Goal: Task Accomplishment & Management: Complete application form

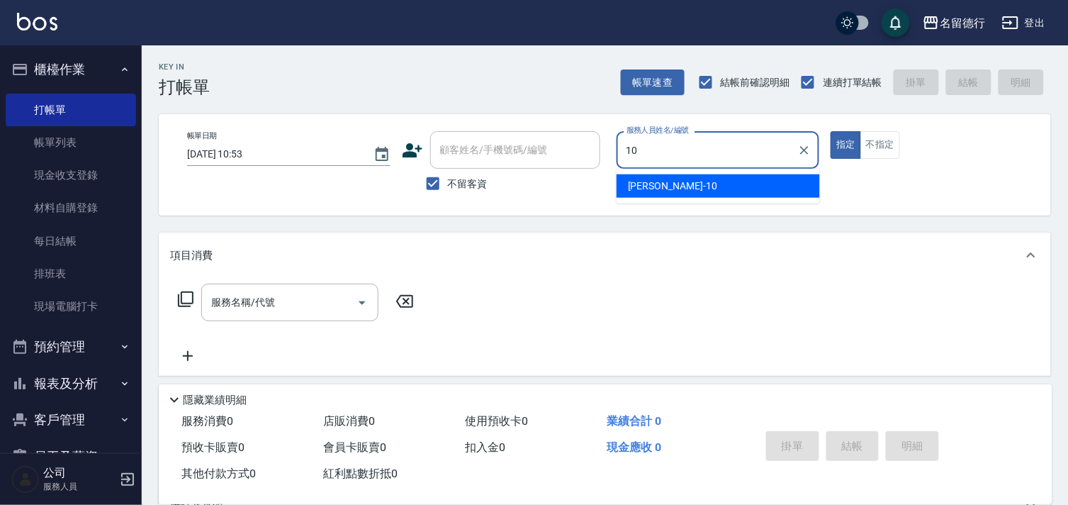
type input "[PERSON_NAME]-10"
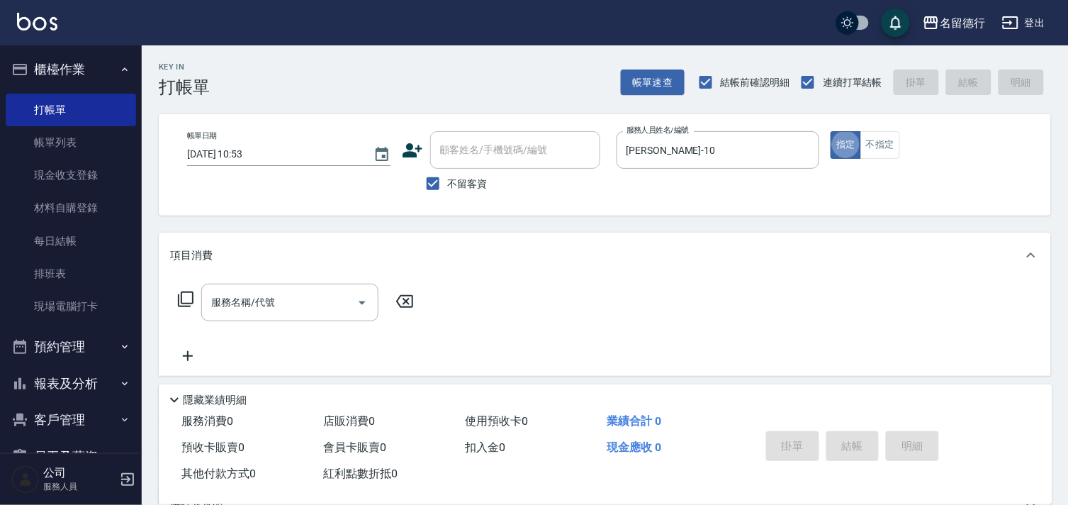
type button "true"
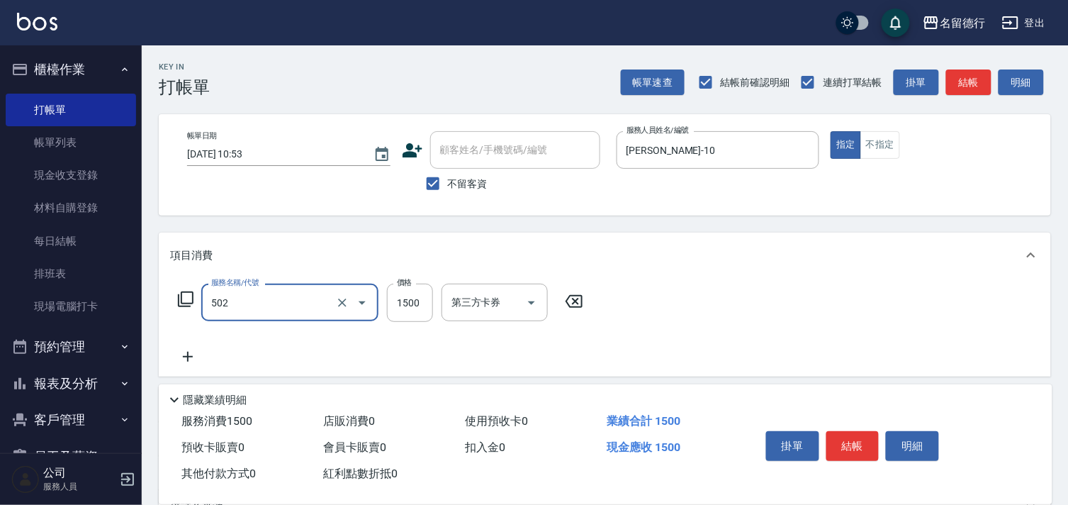
type input "染髮(502)"
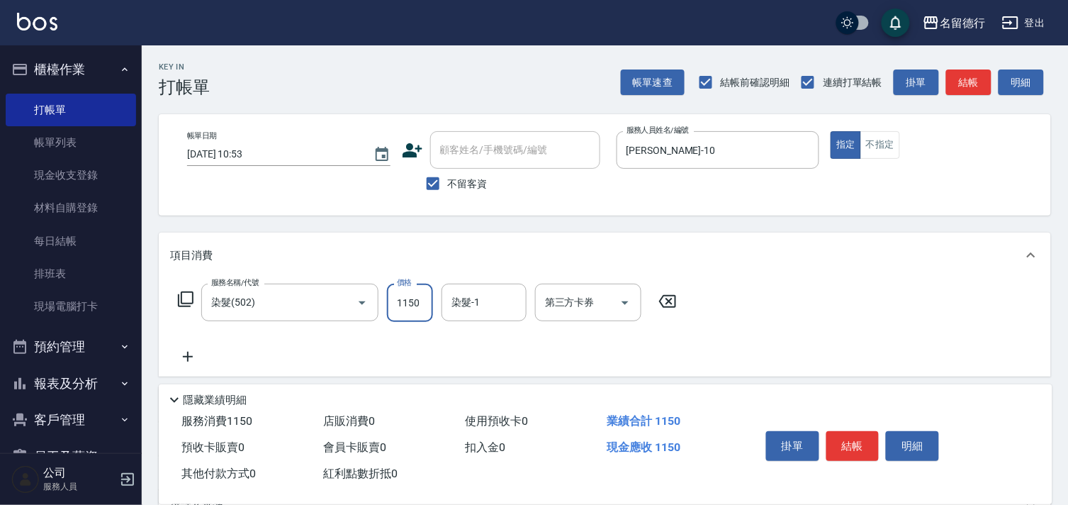
type input "1150"
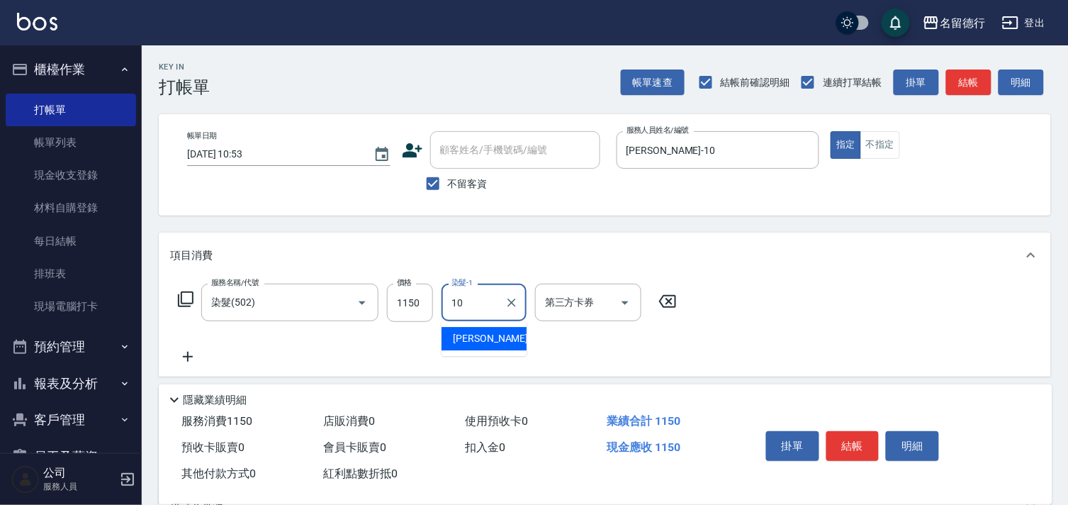
type input "[PERSON_NAME]-10"
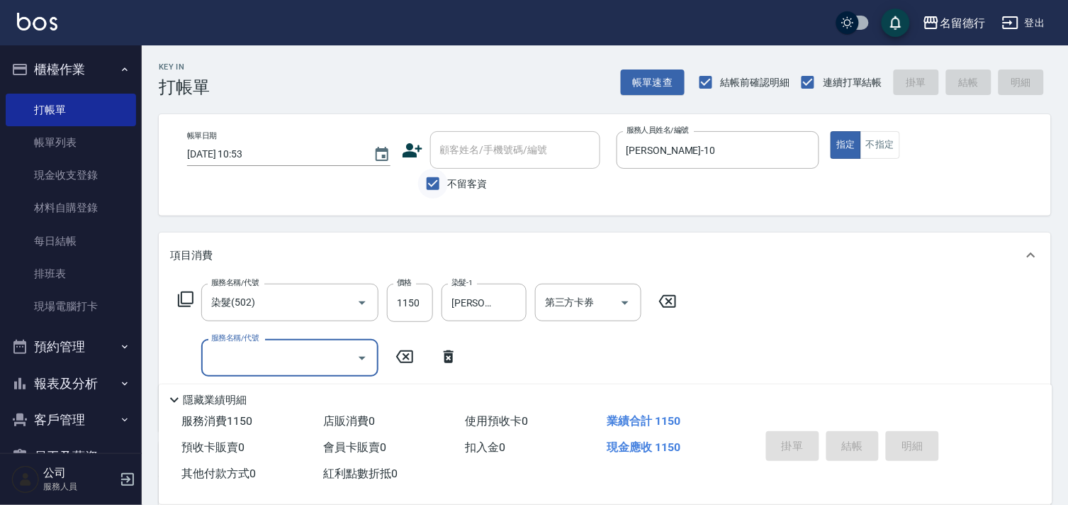
type input "[DATE] 14:03"
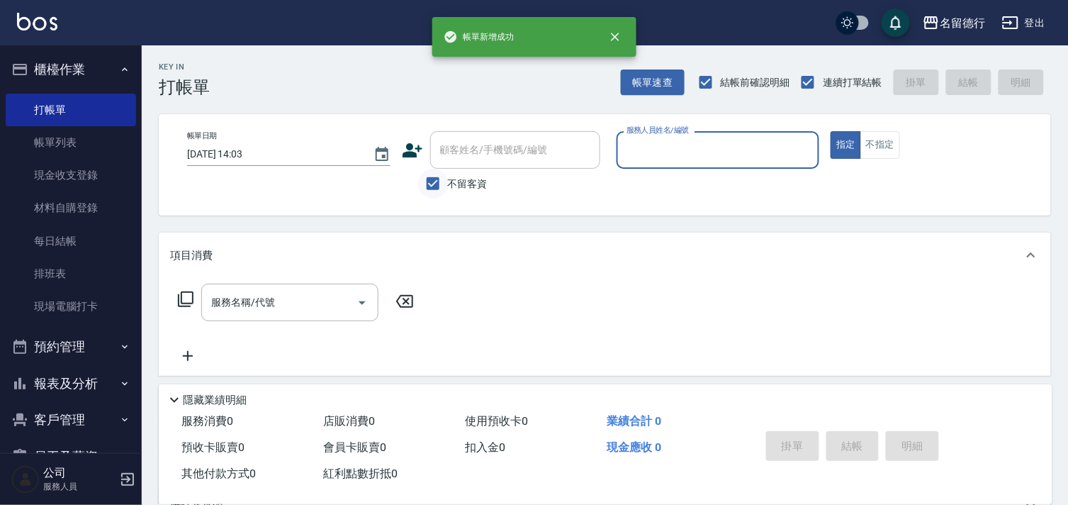
drag, startPoint x: 435, startPoint y: 185, endPoint x: 435, endPoint y: 157, distance: 27.7
click at [435, 185] on input "不留客資" at bounding box center [433, 184] width 30 height 30
checkbox input "false"
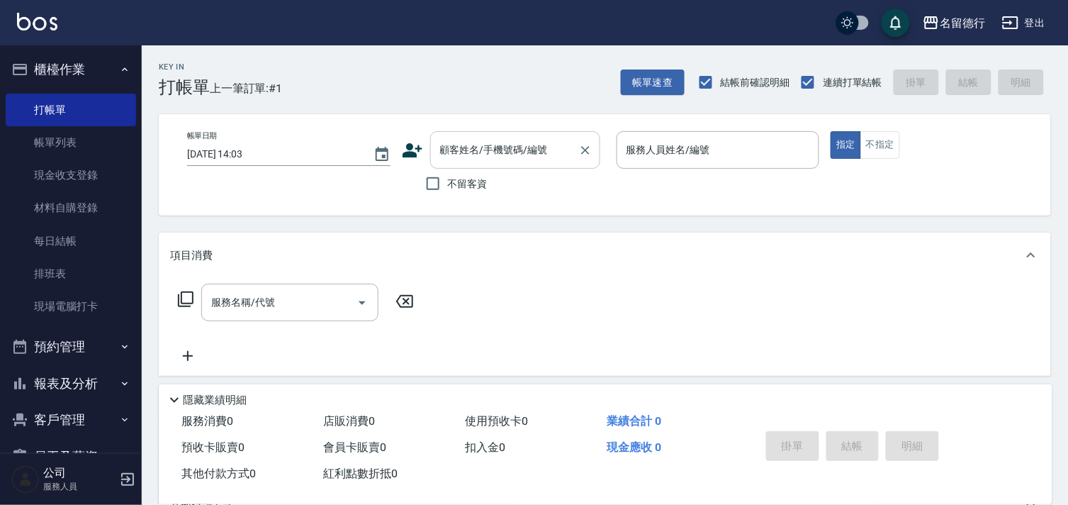
click at [456, 147] on div "顧客姓名/手機號碼/編號 顧客姓名/手機號碼/編號" at bounding box center [515, 150] width 170 height 38
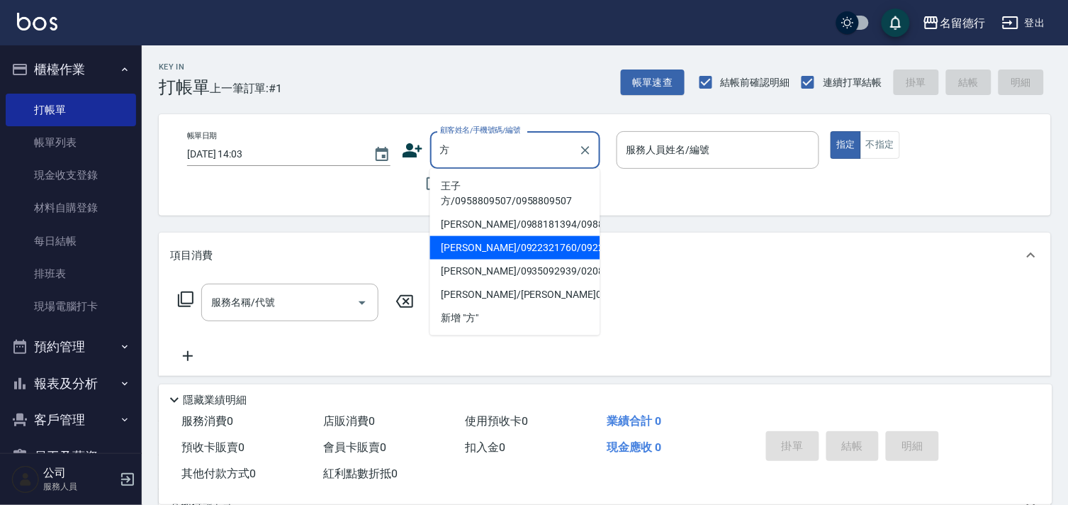
click at [472, 247] on li "[PERSON_NAME]/0922321760/0922321760" at bounding box center [515, 247] width 170 height 23
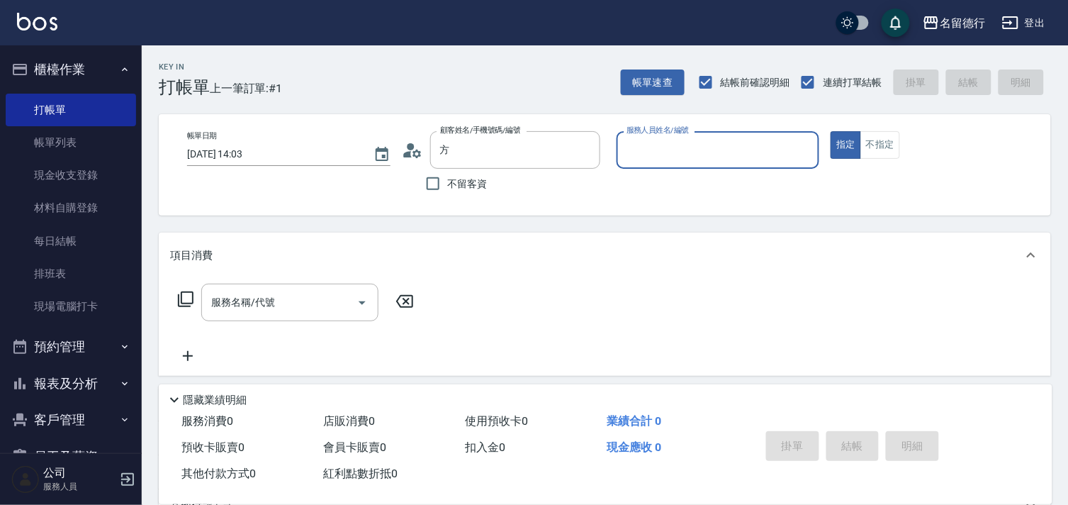
type input "[PERSON_NAME]/0922321760/0922321760"
type input "[PERSON_NAME]-10"
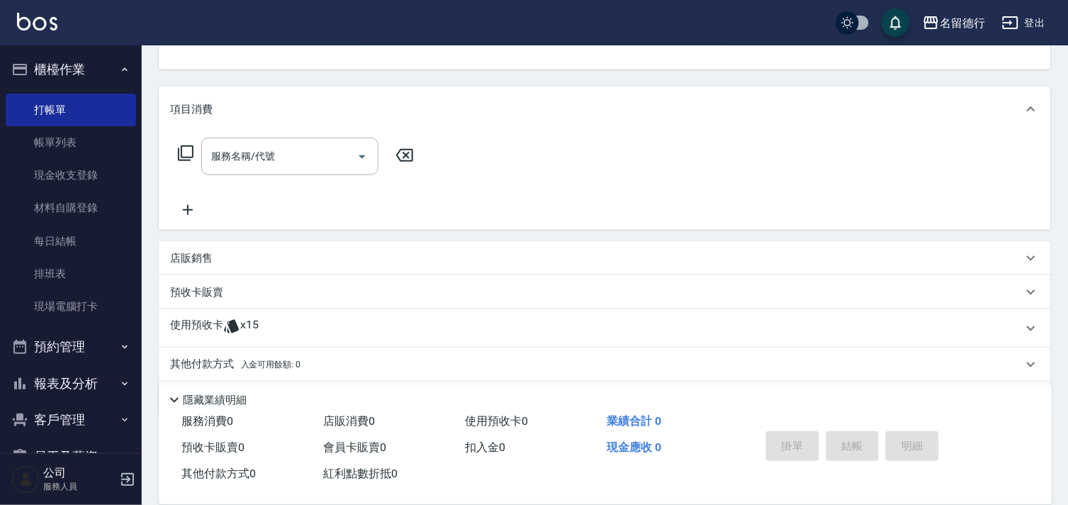
scroll to position [190, 0]
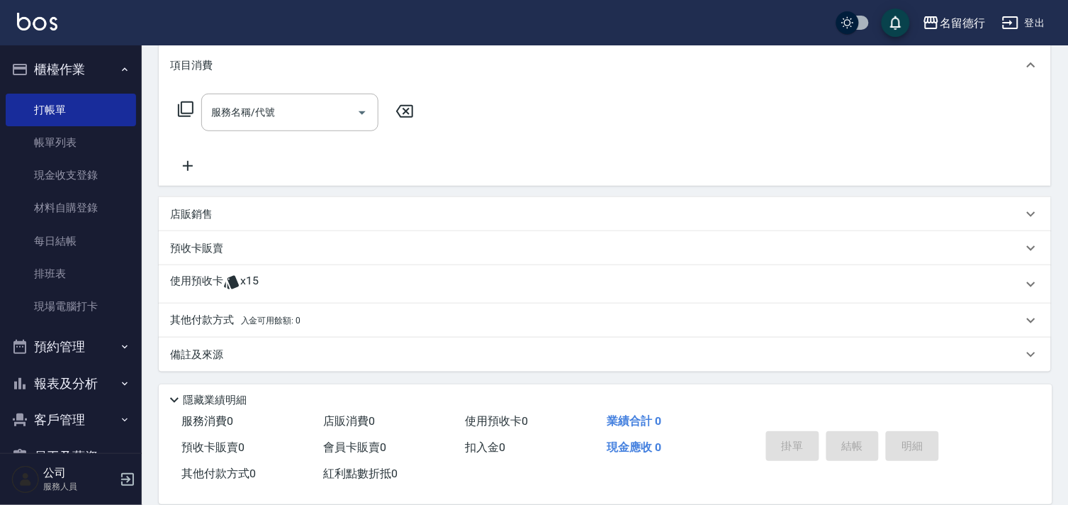
drag, startPoint x: 203, startPoint y: 284, endPoint x: 213, endPoint y: 284, distance: 9.9
click at [207, 284] on p "使用預收卡" at bounding box center [196, 284] width 53 height 21
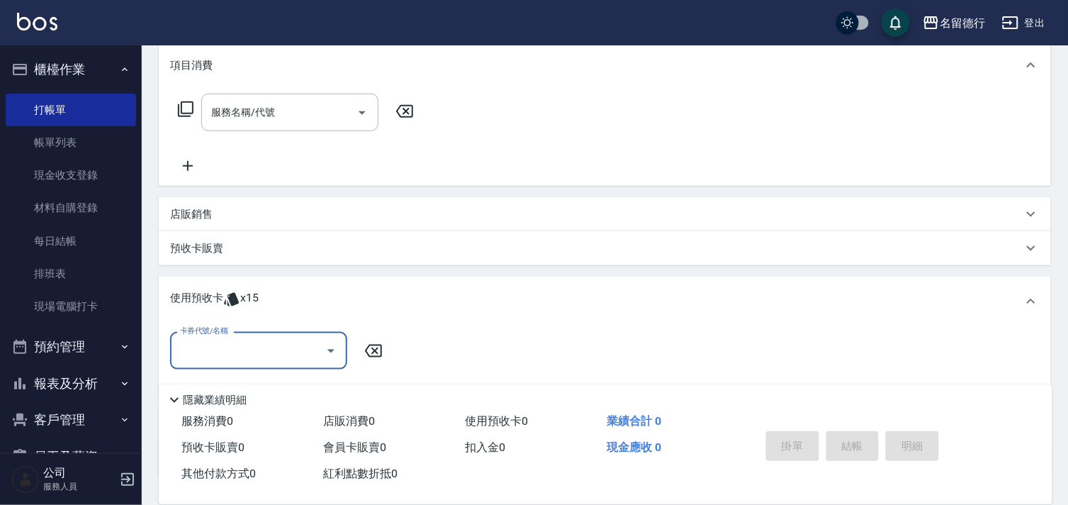
scroll to position [0, 0]
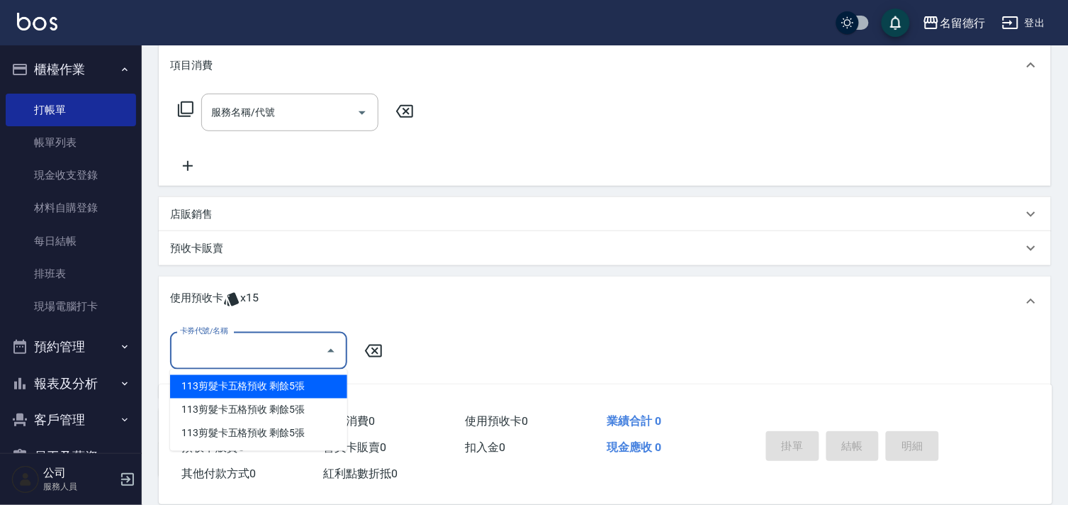
click at [213, 354] on input "卡券代號/名稱" at bounding box center [248, 350] width 143 height 25
click at [220, 388] on div "113剪髮卡五格預收 剩餘5張" at bounding box center [258, 386] width 177 height 23
type input "113剪髮卡五格預收"
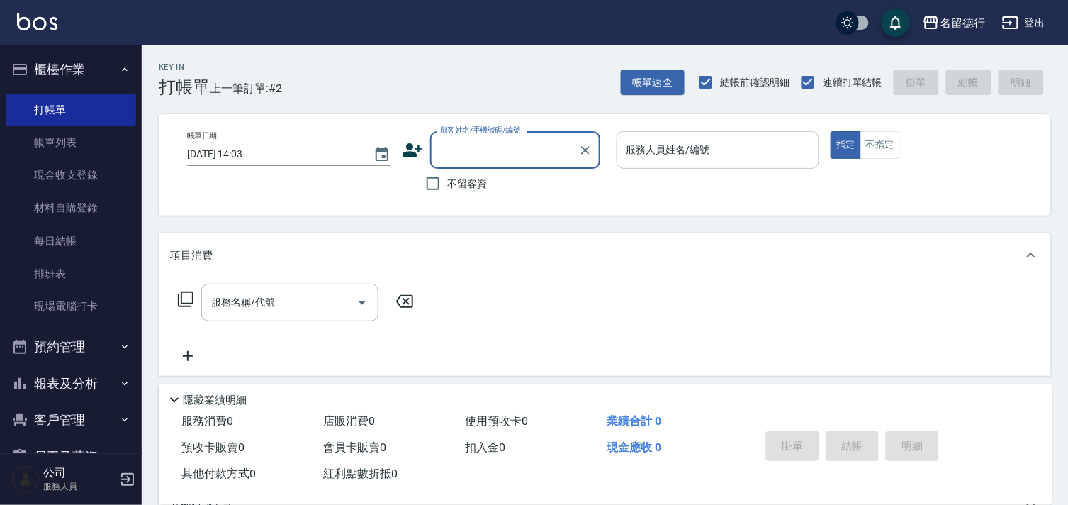
click at [651, 153] on div "服務人員姓名/編號 服務人員姓名/編號" at bounding box center [718, 150] width 203 height 38
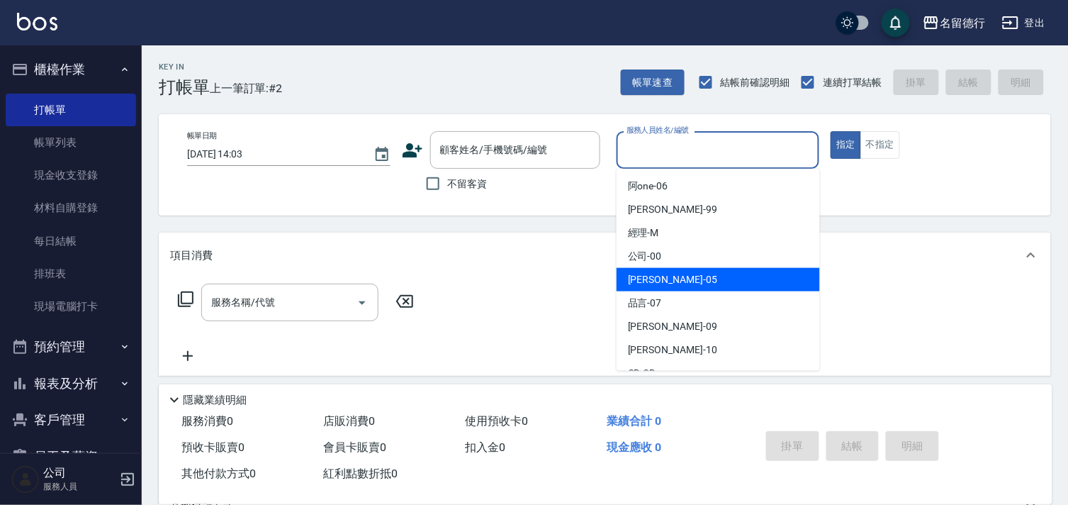
click at [674, 281] on div "[PERSON_NAME]-05" at bounding box center [718, 279] width 203 height 23
type input "[PERSON_NAME]-05"
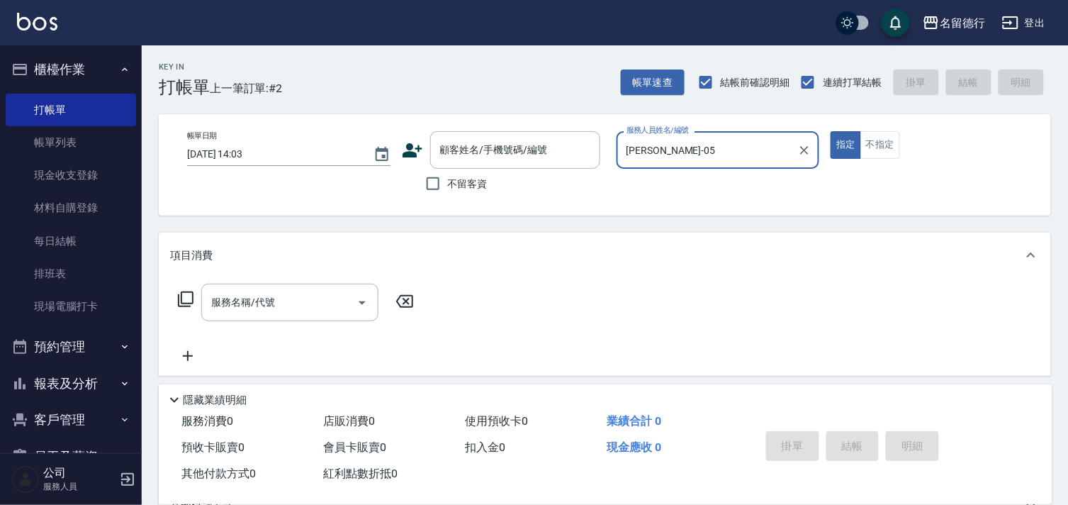
click at [189, 298] on icon at bounding box center [185, 299] width 17 height 17
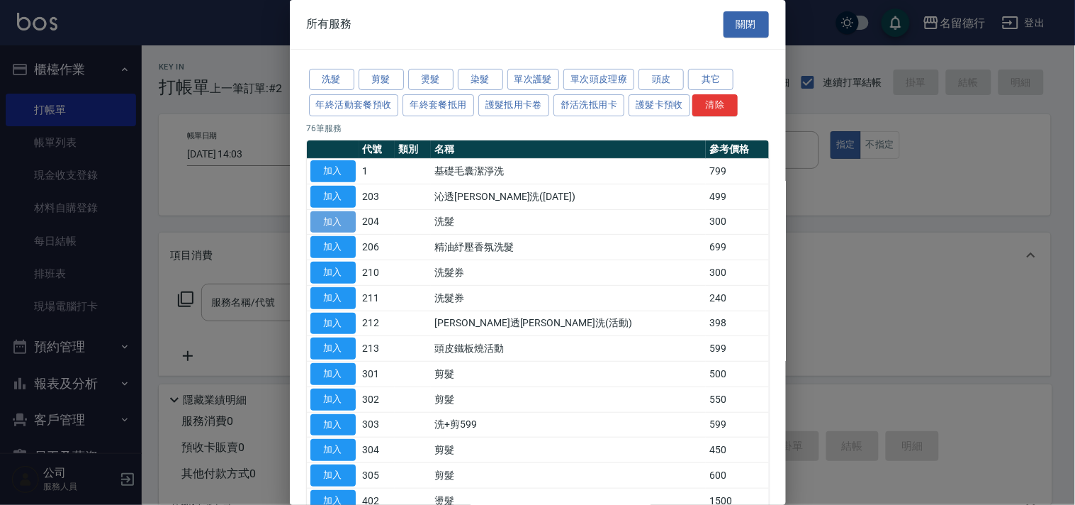
click at [324, 221] on button "加入" at bounding box center [332, 222] width 45 height 22
type input "洗髮(204)"
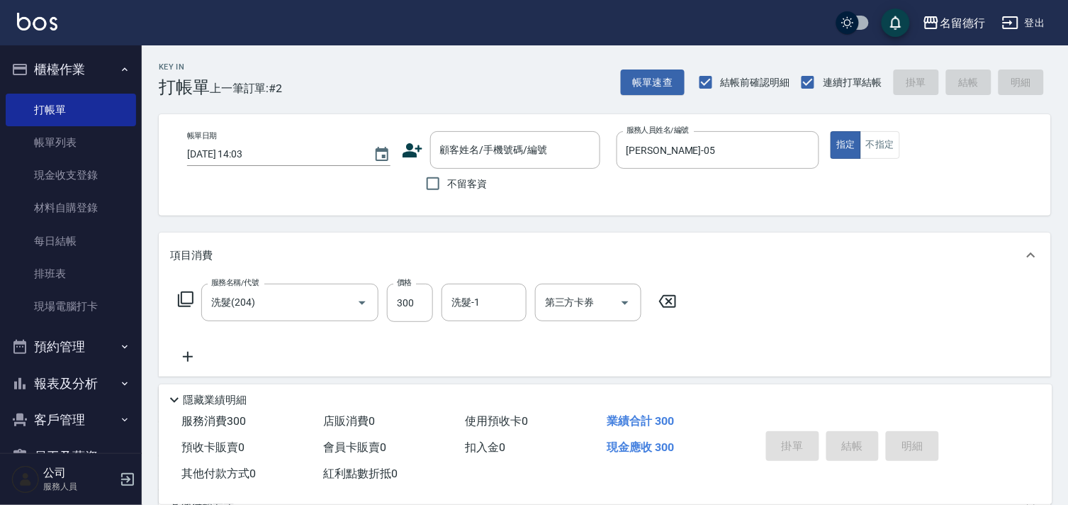
click at [179, 298] on icon at bounding box center [186, 299] width 16 height 16
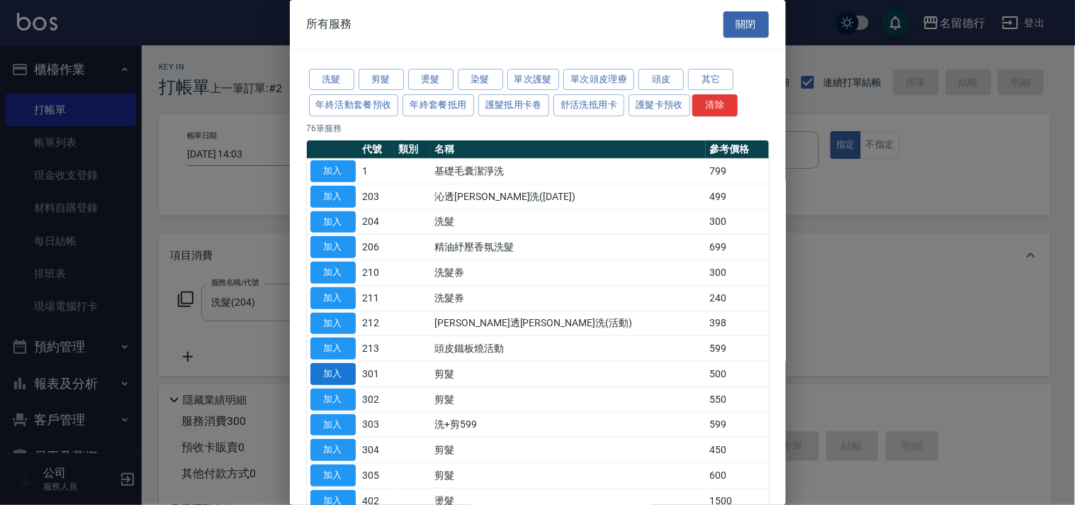
click at [326, 374] on button "加入" at bounding box center [332, 374] width 45 height 22
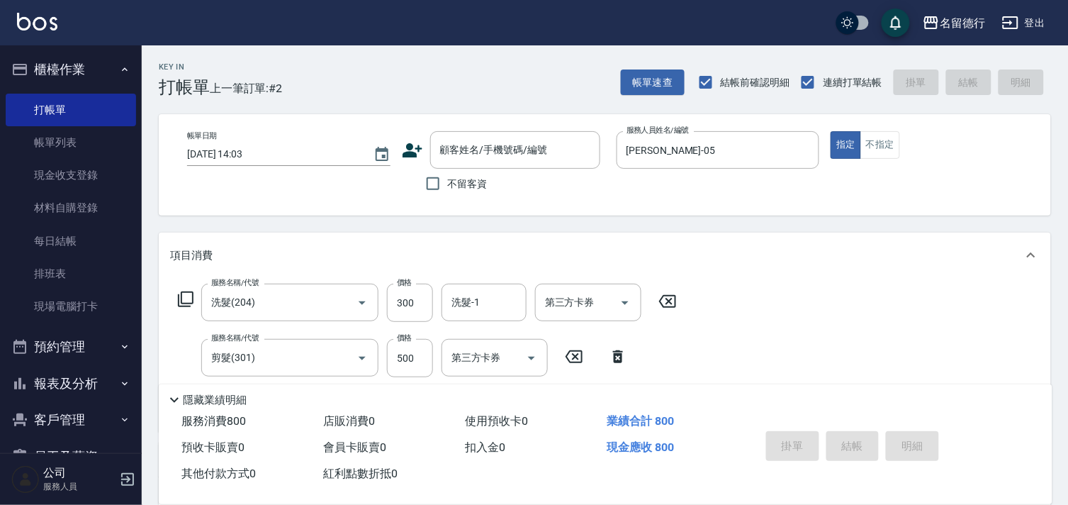
click at [184, 302] on icon at bounding box center [185, 299] width 17 height 17
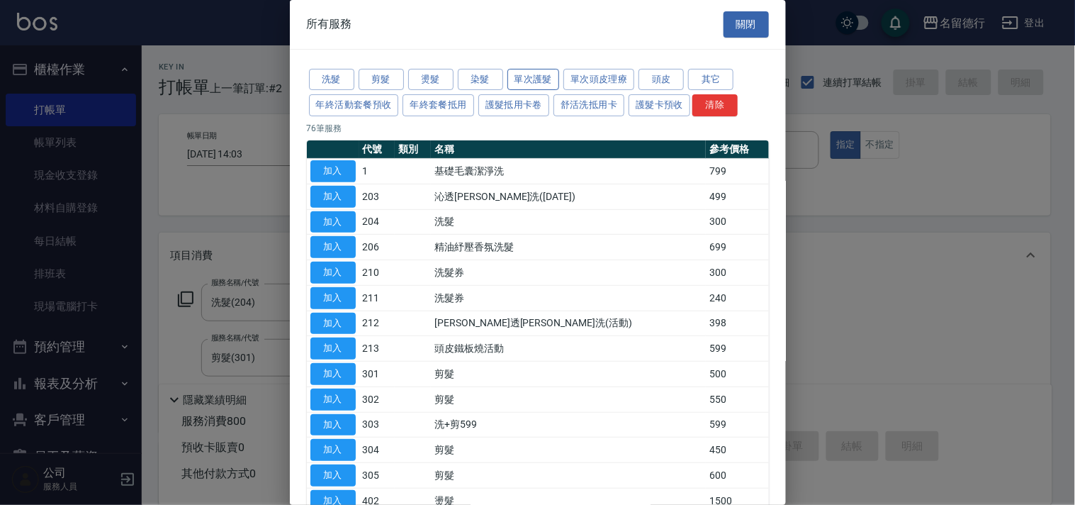
click at [547, 85] on button "單次護髮" at bounding box center [534, 80] width 52 height 22
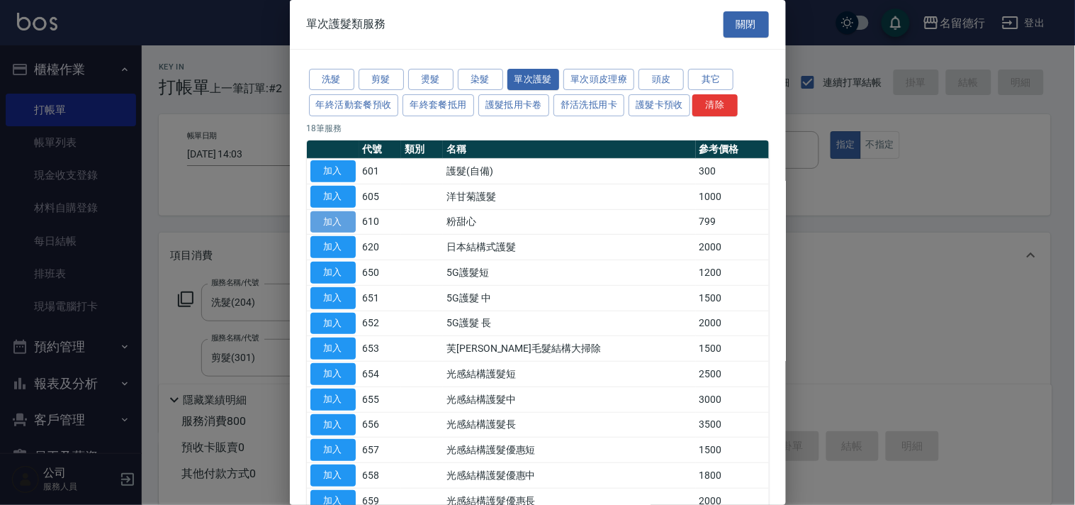
click at [337, 230] on button "加入" at bounding box center [332, 222] width 45 height 22
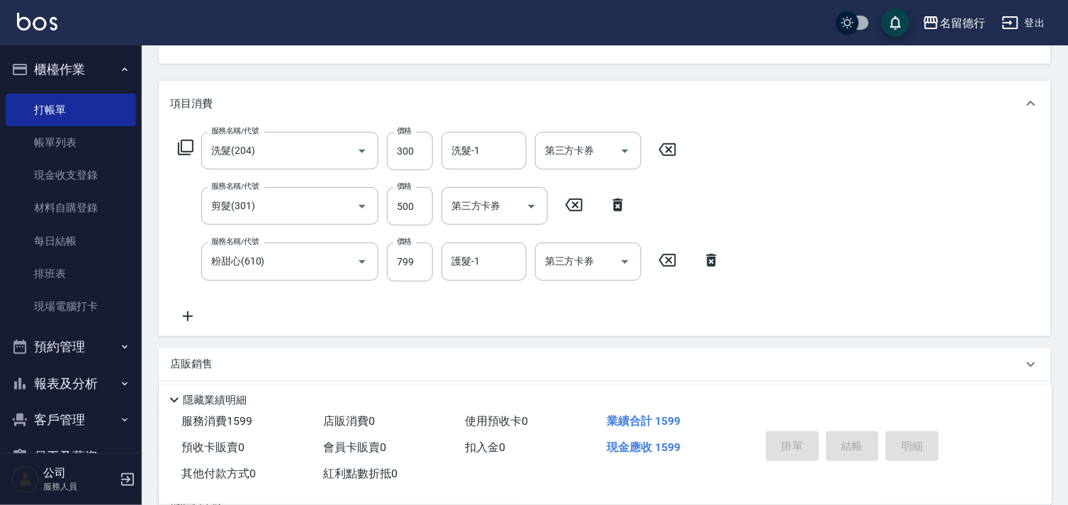
scroll to position [157, 0]
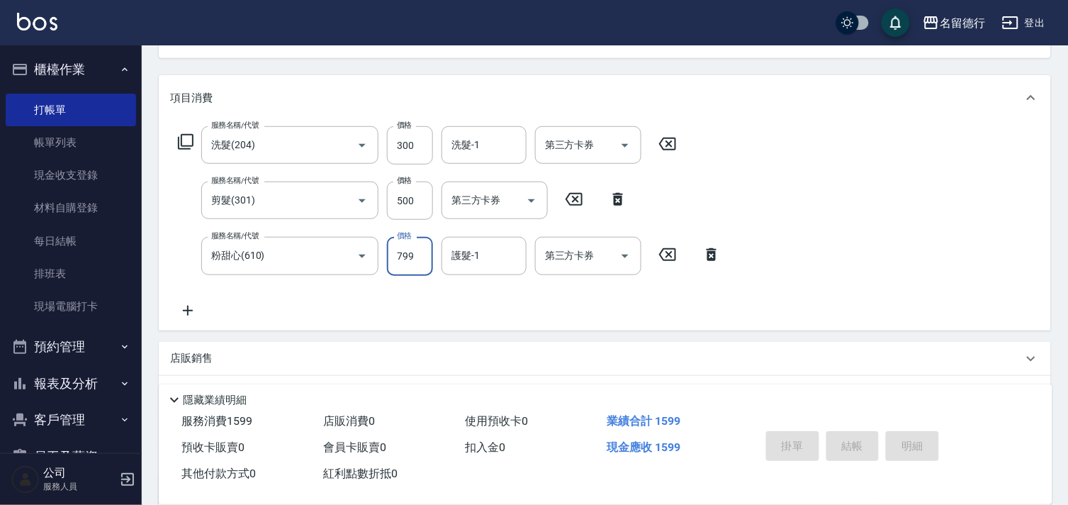
click at [414, 268] on input "799" at bounding box center [410, 256] width 46 height 38
type input "800"
click at [496, 264] on input "護髮-1" at bounding box center [484, 255] width 72 height 25
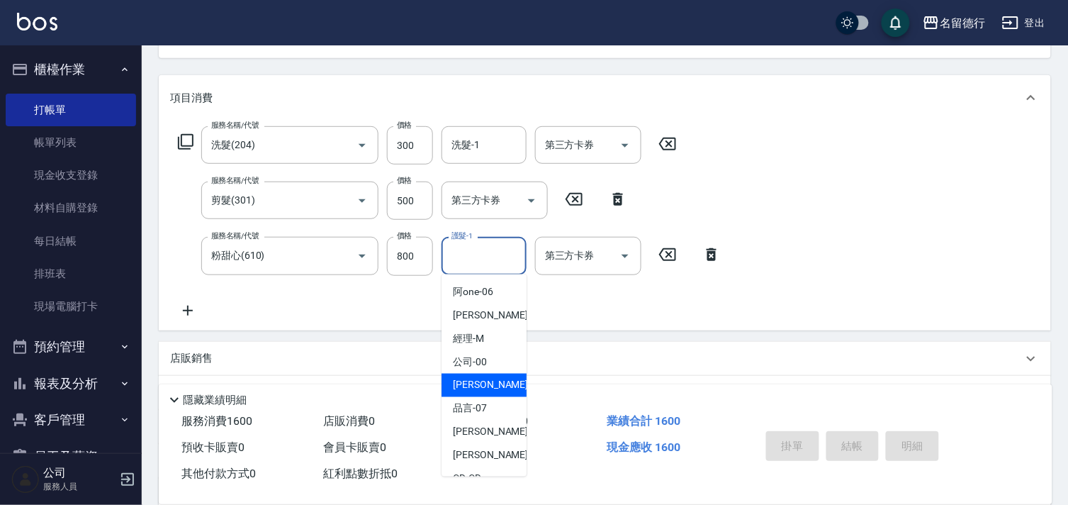
click at [487, 379] on span "[PERSON_NAME]-05" at bounding box center [497, 385] width 89 height 15
type input "[PERSON_NAME]-05"
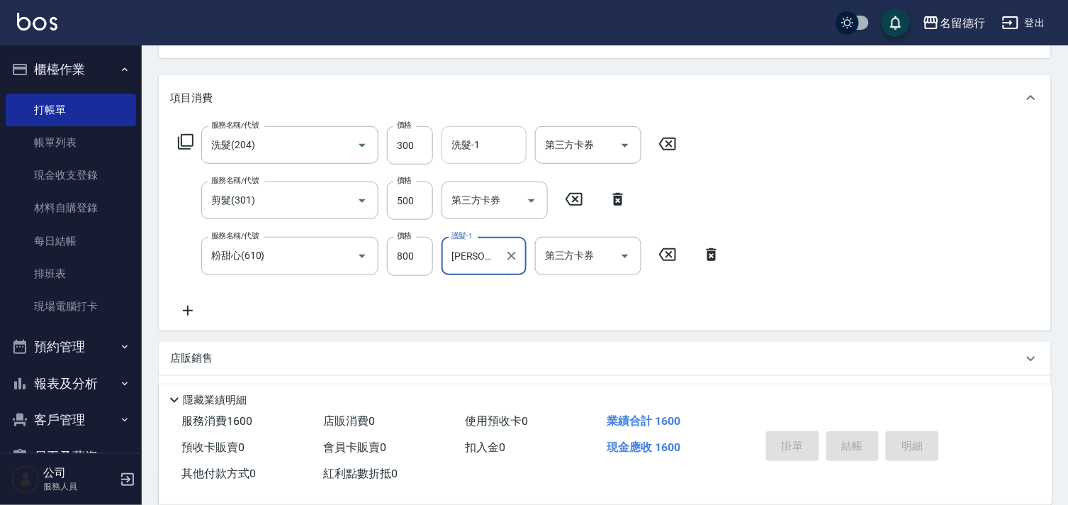
click at [483, 150] on input "洗髮-1" at bounding box center [484, 145] width 72 height 25
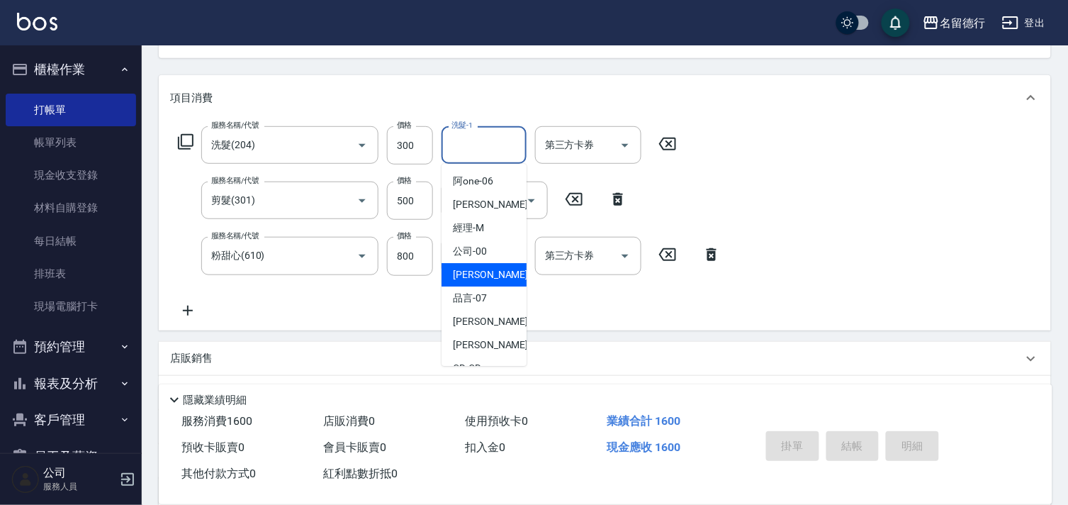
click at [495, 282] on div "[PERSON_NAME]-05" at bounding box center [484, 274] width 85 height 23
type input "[PERSON_NAME]-05"
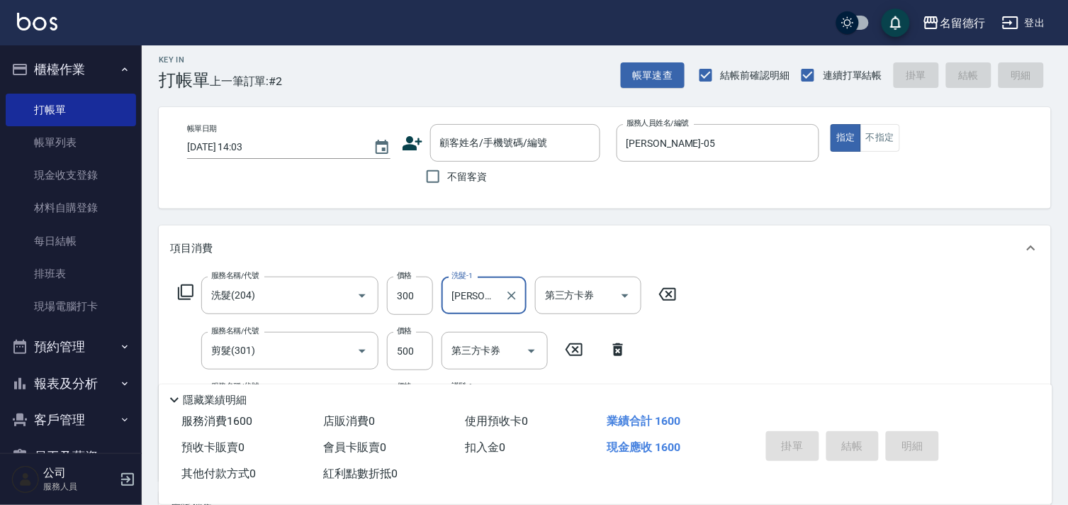
scroll to position [0, 0]
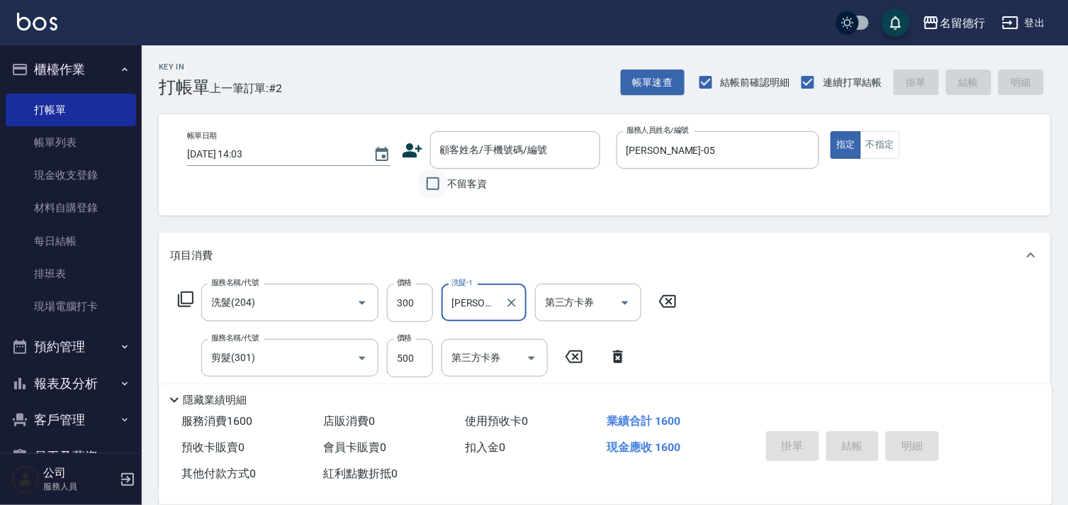
click at [432, 191] on input "不留客資" at bounding box center [433, 184] width 30 height 30
checkbox input "true"
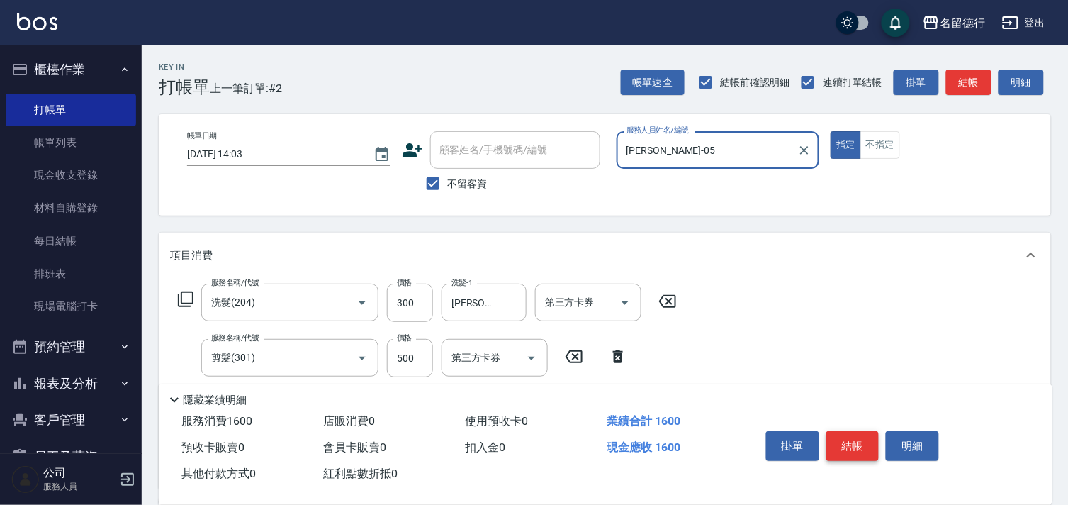
click at [844, 438] on button "結帳" at bounding box center [853, 446] width 53 height 30
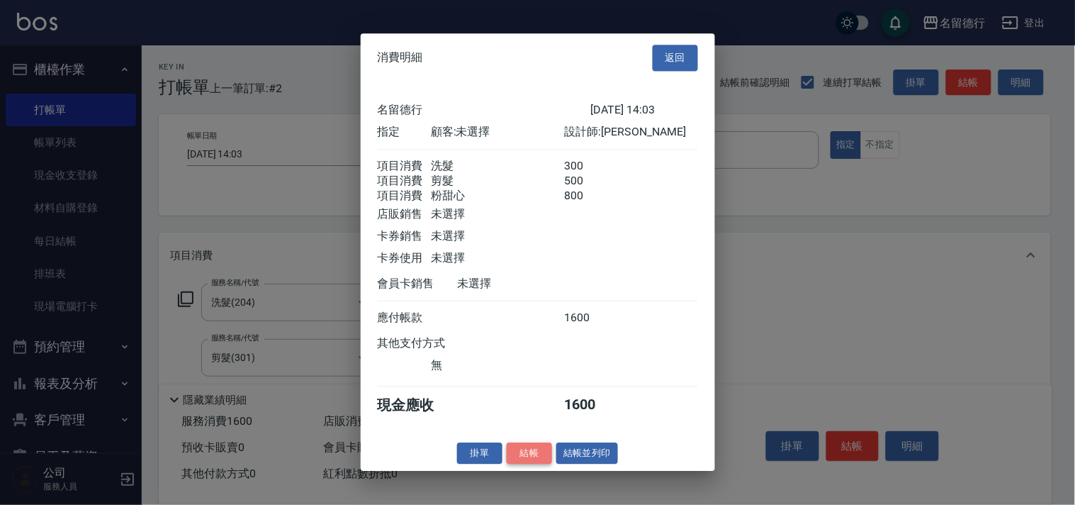
click at [534, 463] on button "結帳" at bounding box center [529, 453] width 45 height 22
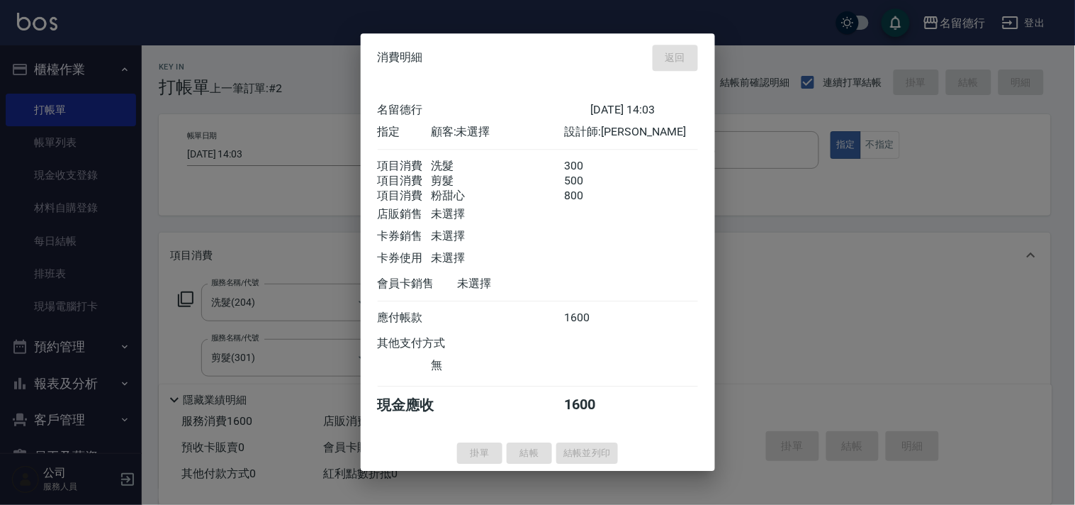
type input "[DATE] 14:14"
